Goal: Information Seeking & Learning: Learn about a topic

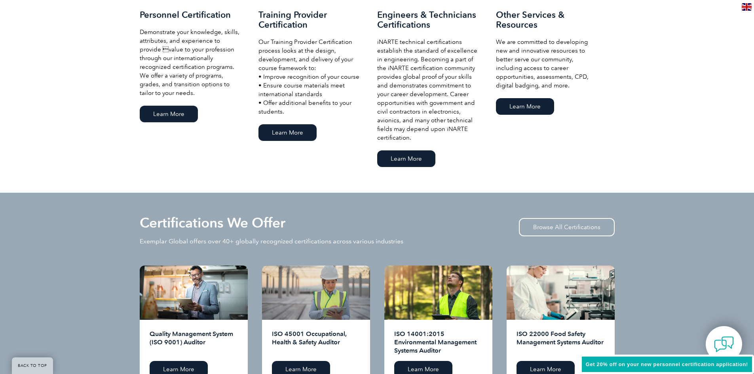
scroll to position [654, 0]
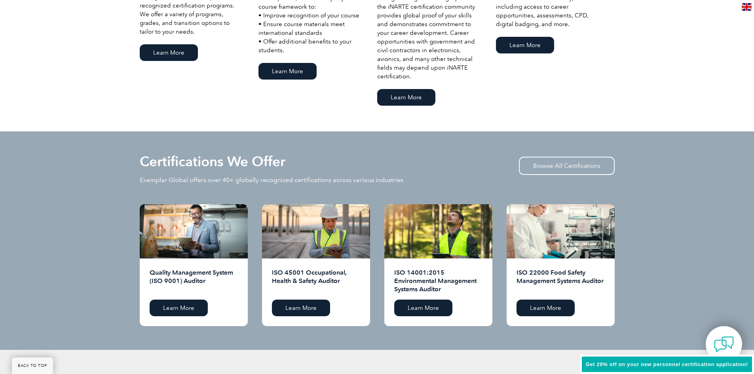
click at [167, 294] on div "Quality Management System (ISO 9001) Auditor Learn More" at bounding box center [194, 292] width 108 height 68
click at [173, 309] on link "Learn More" at bounding box center [179, 307] width 58 height 17
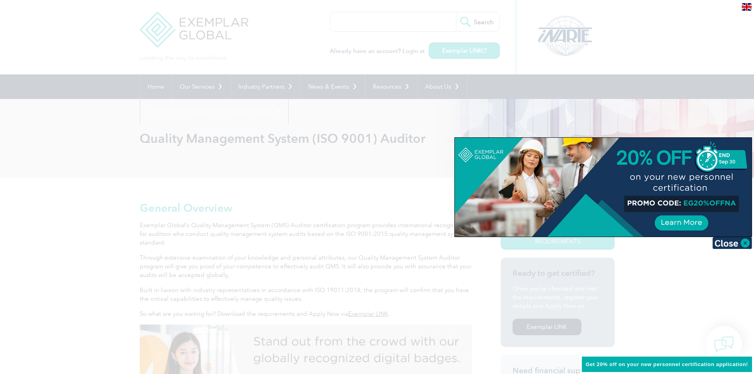
scroll to position [327, 0]
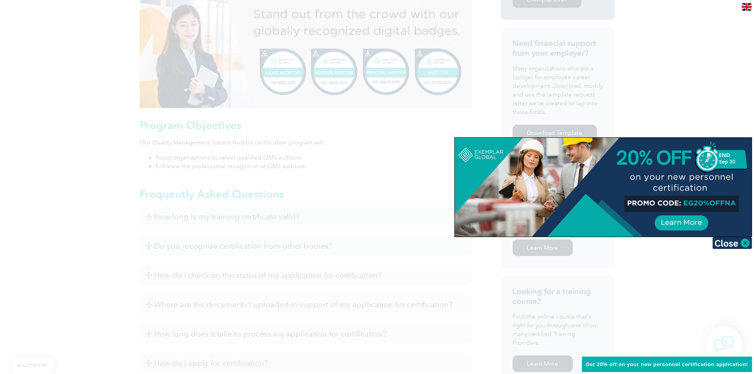
click at [446, 46] on div at bounding box center [377, 187] width 754 height 374
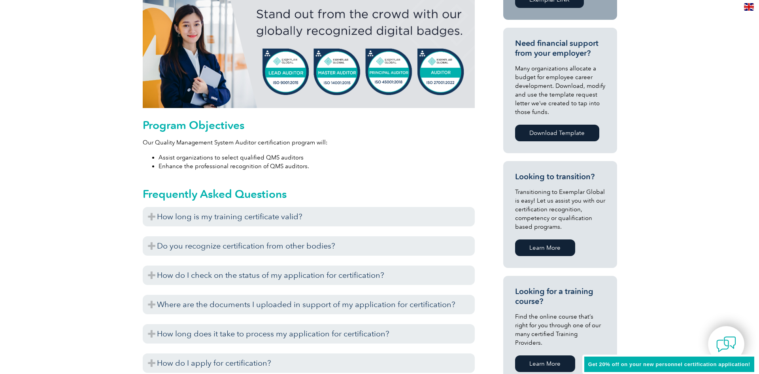
scroll to position [0, 0]
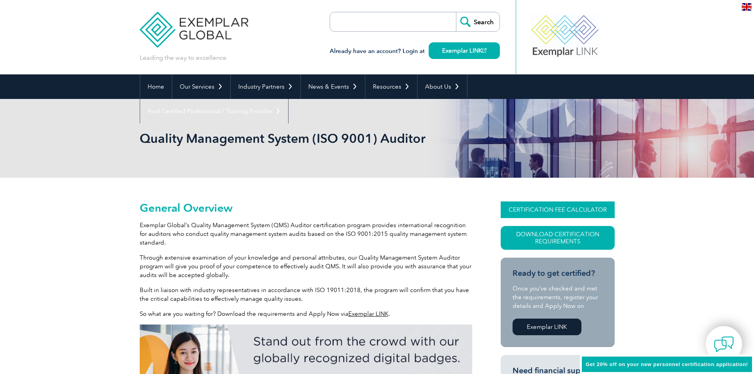
click at [555, 210] on link "CERTIFICATION FEE CALCULATOR" at bounding box center [557, 209] width 114 height 17
